Goal: Check status: Check status

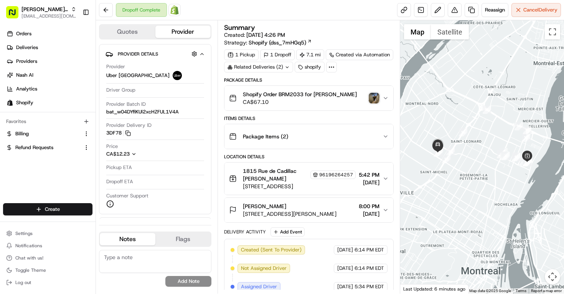
scroll to position [158, 0]
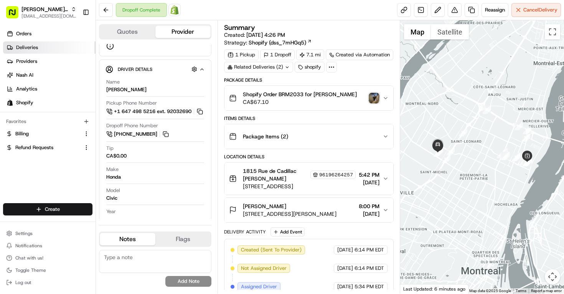
click at [30, 48] on span "Deliveries" at bounding box center [27, 47] width 22 height 7
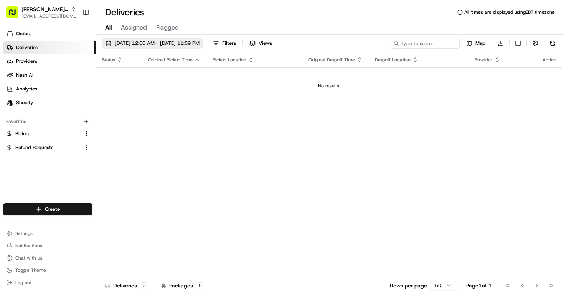
click at [144, 41] on span "[DATE] 12:00 AM - [DATE] 11:59 PM" at bounding box center [157, 43] width 85 height 7
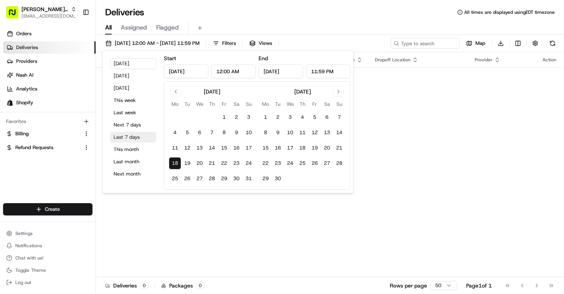
click at [134, 139] on button "Last 7 days" at bounding box center [133, 137] width 46 height 11
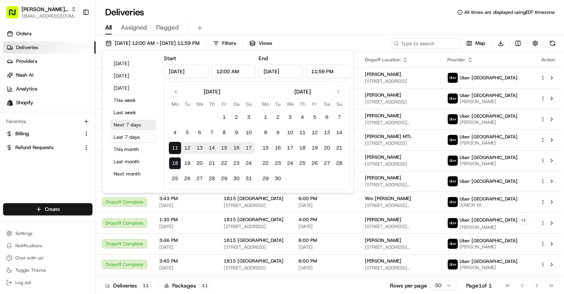
click at [132, 129] on button "Next 7 days" at bounding box center [133, 125] width 46 height 11
type input "[DATE]"
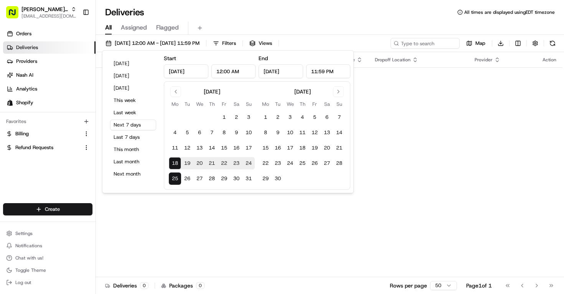
click at [383, 168] on div "Status Original Pickup Time Pickup Location Original Dropoff Time Dropoff Locat…" at bounding box center [329, 164] width 467 height 225
